Goal: Task Accomplishment & Management: Manage account settings

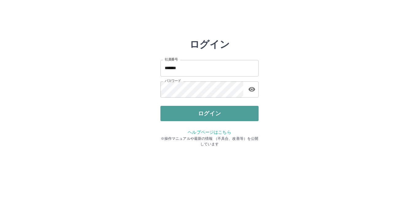
drag, startPoint x: 0, startPoint y: 0, endPoint x: 178, endPoint y: 114, distance: 211.4
click at [178, 114] on button "ログイン" at bounding box center [209, 113] width 98 height 15
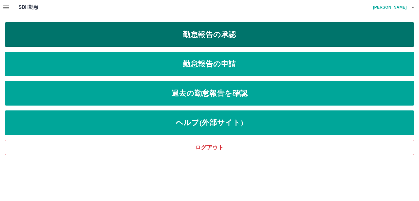
click at [216, 33] on link "勤怠報告の承認" at bounding box center [209, 34] width 409 height 25
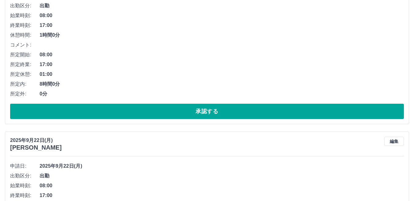
scroll to position [123, 0]
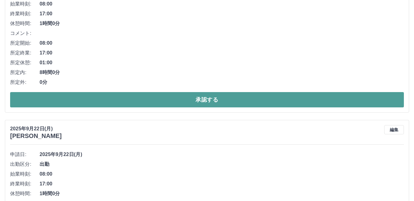
click at [103, 103] on button "承認する" at bounding box center [206, 99] width 393 height 15
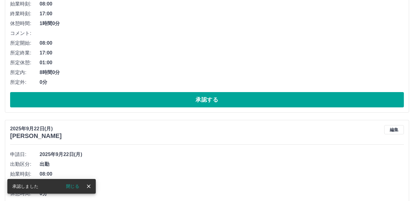
click at [105, 104] on button "承認する" at bounding box center [206, 99] width 393 height 15
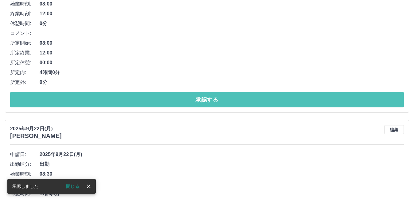
click at [105, 104] on button "承認する" at bounding box center [206, 99] width 393 height 15
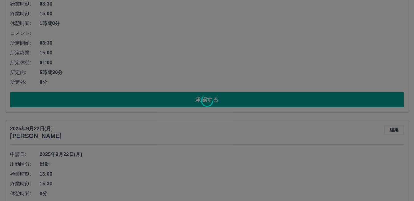
scroll to position [0, 0]
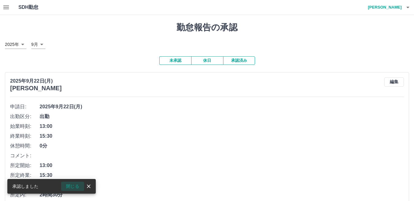
click at [77, 188] on button "閉じる" at bounding box center [72, 186] width 23 height 9
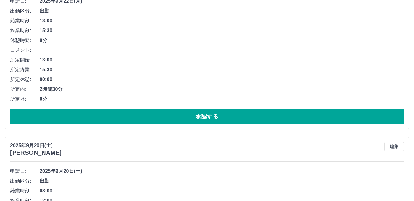
scroll to position [123, 0]
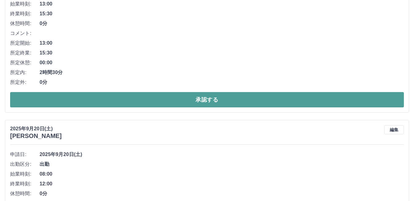
click at [120, 94] on button "承認する" at bounding box center [206, 99] width 393 height 15
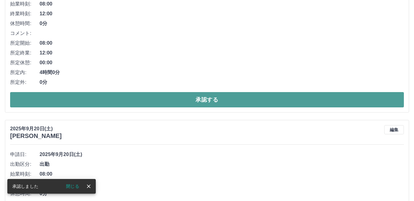
click at [124, 95] on button "承認する" at bounding box center [206, 99] width 393 height 15
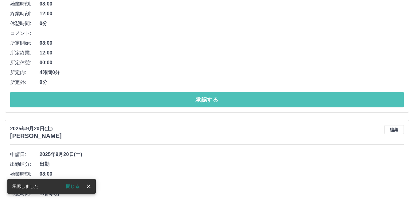
click at [124, 95] on button "承認する" at bounding box center [206, 99] width 393 height 15
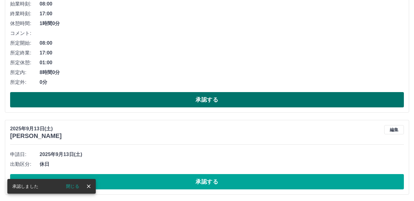
click at [125, 96] on button "承認する" at bounding box center [206, 99] width 393 height 15
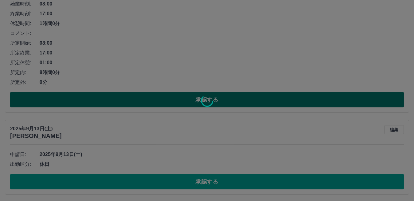
scroll to position [0, 0]
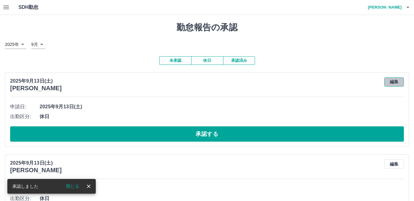
click at [393, 82] on button "編集" at bounding box center [394, 82] width 20 height 9
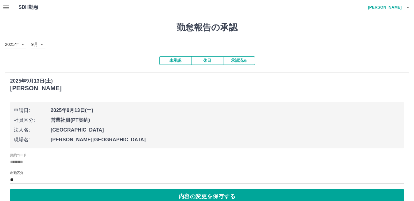
click at [25, 163] on input "********" at bounding box center [206, 163] width 393 height 8
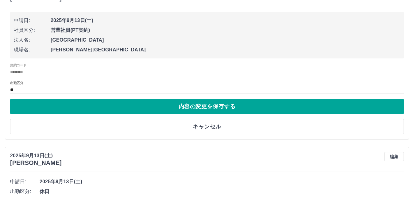
scroll to position [92, 0]
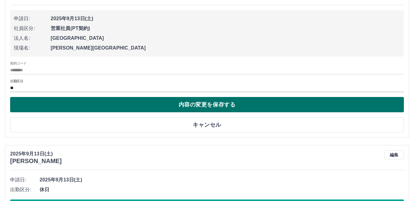
click at [174, 101] on button "内容の変更を保存する" at bounding box center [206, 104] width 393 height 15
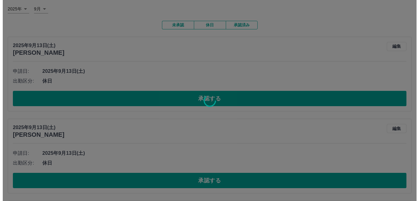
scroll to position [0, 0]
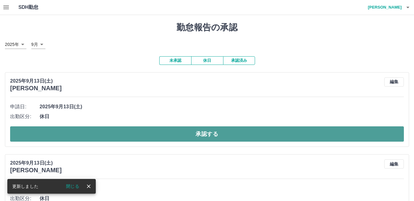
click at [170, 133] on button "承認する" at bounding box center [206, 134] width 393 height 15
click at [171, 134] on button "承認する" at bounding box center [206, 134] width 393 height 15
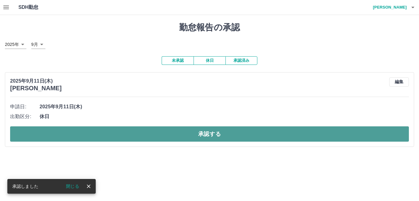
click at [175, 136] on button "承認する" at bounding box center [209, 134] width 399 height 15
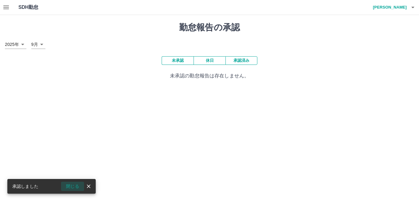
click at [75, 189] on button "閉じる" at bounding box center [72, 186] width 23 height 9
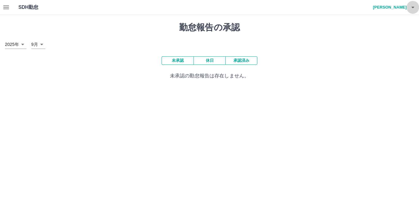
click at [412, 9] on icon "button" at bounding box center [412, 7] width 7 height 7
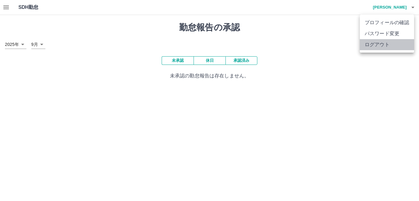
click at [392, 48] on li "ログアウト" at bounding box center [387, 44] width 54 height 11
